Goal: Task Accomplishment & Management: Use online tool/utility

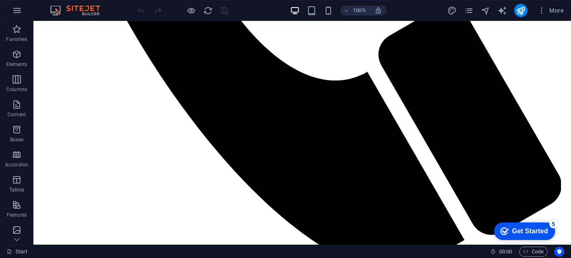
scroll to position [548, 0]
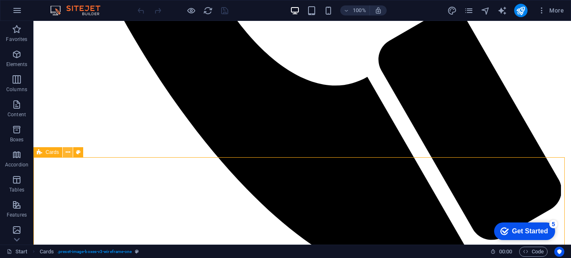
click at [66, 152] on icon at bounding box center [68, 152] width 5 height 9
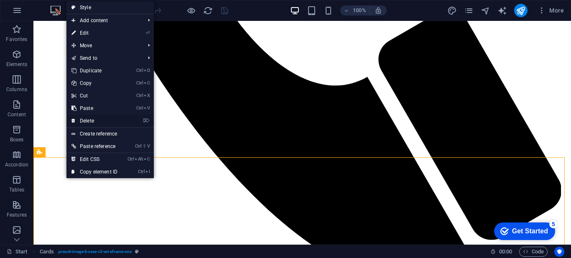
click at [88, 117] on link "⌦ Delete" at bounding box center [94, 120] width 56 height 13
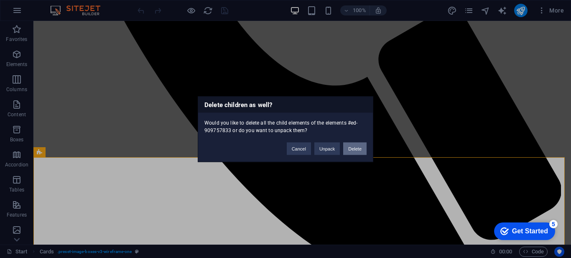
click at [351, 147] on button "Delete" at bounding box center [354, 148] width 23 height 13
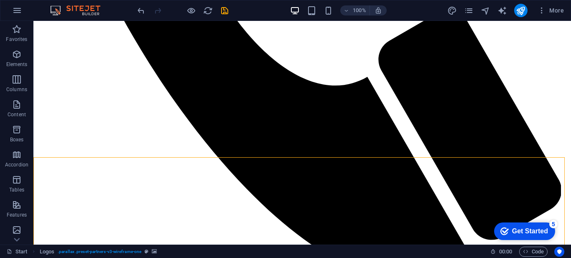
click at [39, 152] on icon at bounding box center [39, 152] width 5 height 10
click at [69, 152] on icon at bounding box center [68, 152] width 5 height 9
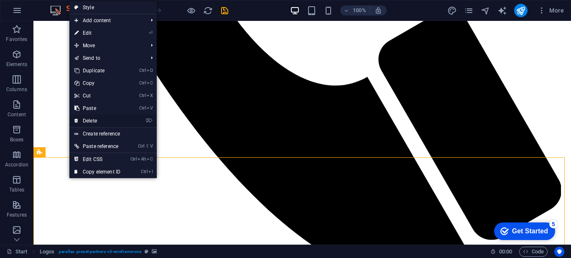
click at [87, 118] on link "⌦ Delete" at bounding box center [97, 120] width 56 height 13
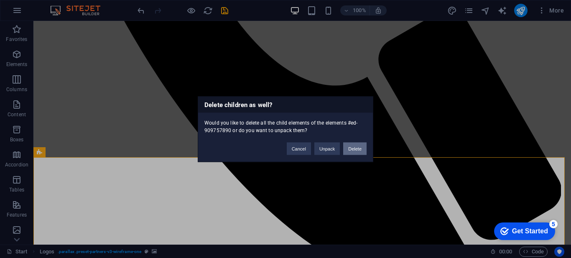
click at [361, 149] on button "Delete" at bounding box center [354, 148] width 23 height 13
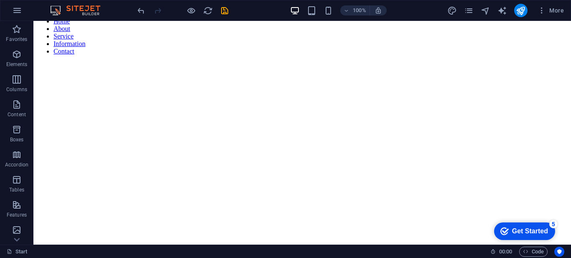
scroll to position [815, 0]
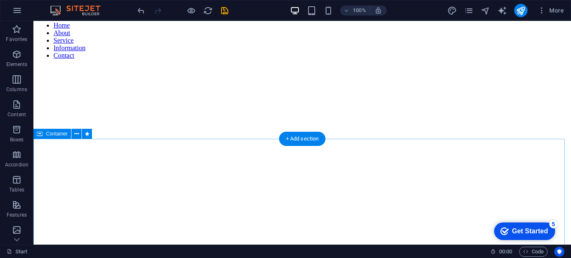
click at [43, 135] on div "Container" at bounding box center [52, 134] width 38 height 10
click at [75, 131] on icon at bounding box center [76, 134] width 5 height 9
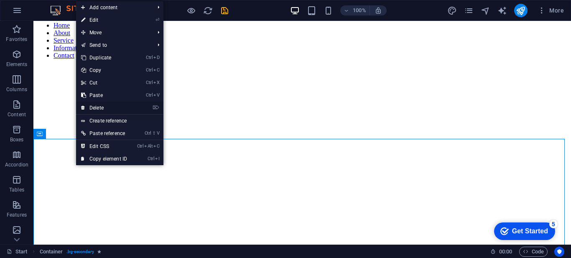
click at [91, 104] on link "⌦ Delete" at bounding box center [104, 108] width 56 height 13
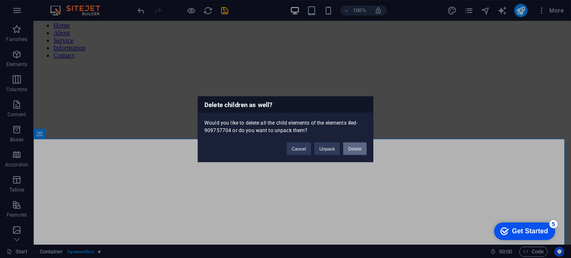
click at [348, 147] on button "Delete" at bounding box center [354, 148] width 23 height 13
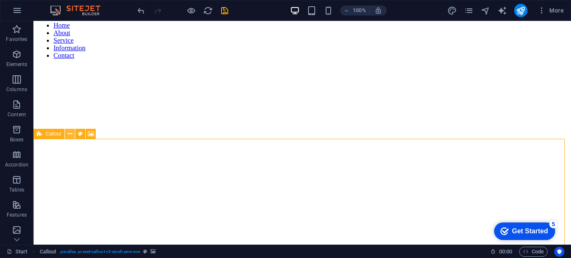
click at [69, 134] on icon at bounding box center [70, 134] width 5 height 9
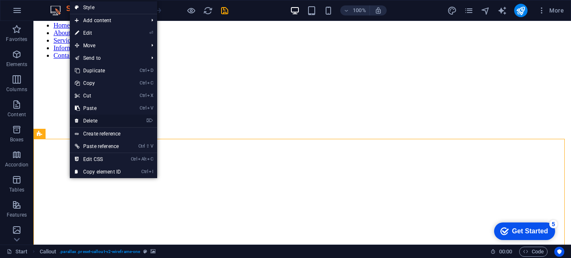
click at [90, 121] on link "⌦ Delete" at bounding box center [98, 120] width 56 height 13
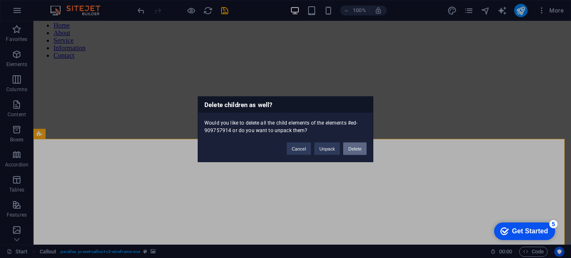
click at [355, 146] on button "Delete" at bounding box center [354, 148] width 23 height 13
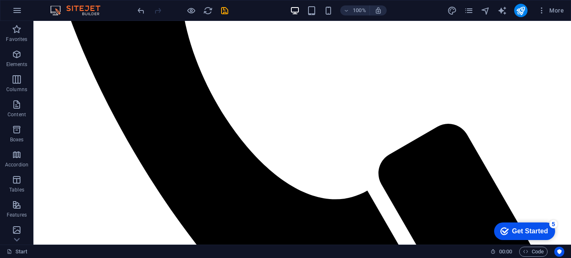
scroll to position [417, 0]
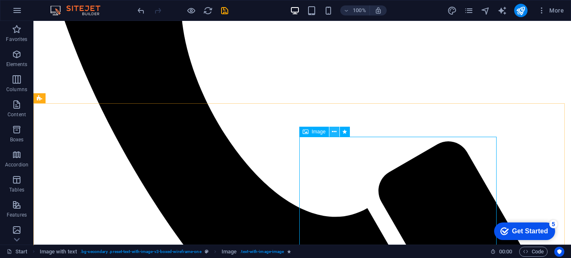
click at [335, 133] on icon at bounding box center [334, 131] width 5 height 9
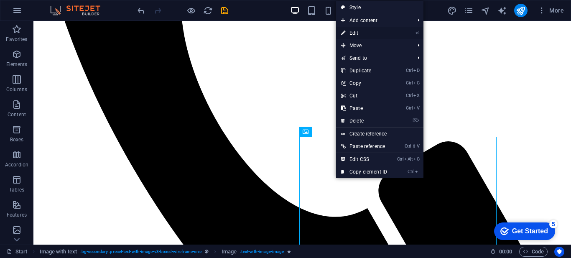
click at [353, 33] on link "⏎ Edit" at bounding box center [364, 33] width 56 height 13
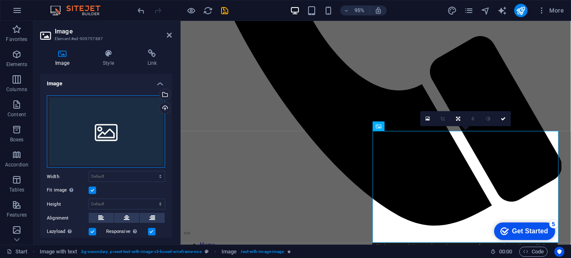
click at [125, 130] on div "Drag files here, click to choose files or select files from Files or our free s…" at bounding box center [106, 131] width 118 height 73
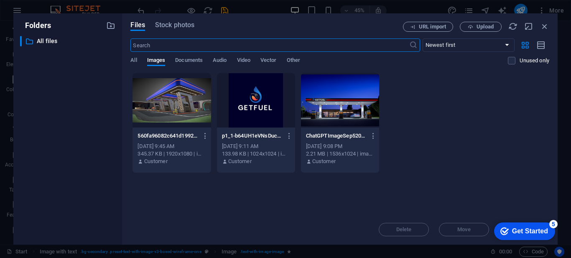
scroll to position [584, 0]
click at [178, 114] on div at bounding box center [171, 100] width 78 height 54
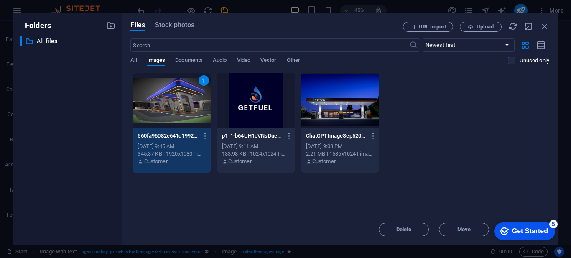
click at [154, 105] on div "1" at bounding box center [171, 100] width 78 height 54
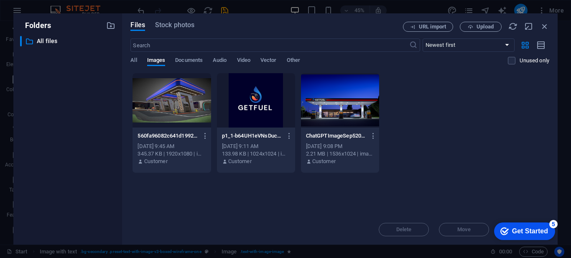
click at [154, 105] on div at bounding box center [171, 100] width 78 height 54
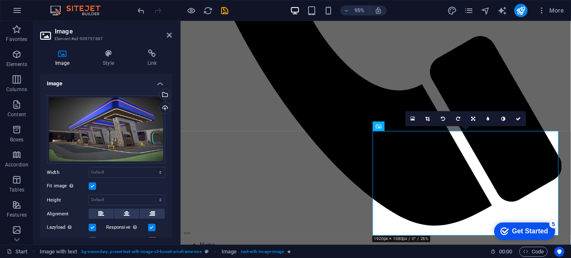
click at [175, 170] on div "Image Style Link Image Drag files here, click to choose files or select files f…" at bounding box center [105, 144] width 145 height 202
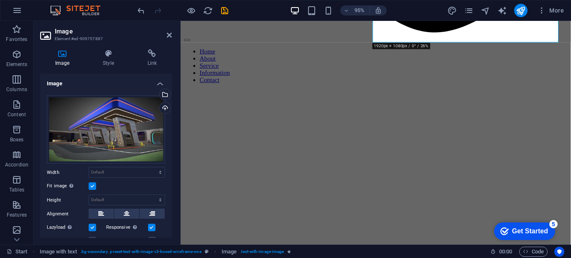
scroll to position [623, 0]
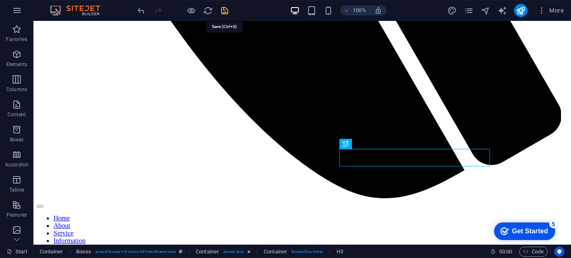
click at [223, 11] on icon "save" at bounding box center [225, 11] width 10 height 10
